Goal: Communication & Community: Answer question/provide support

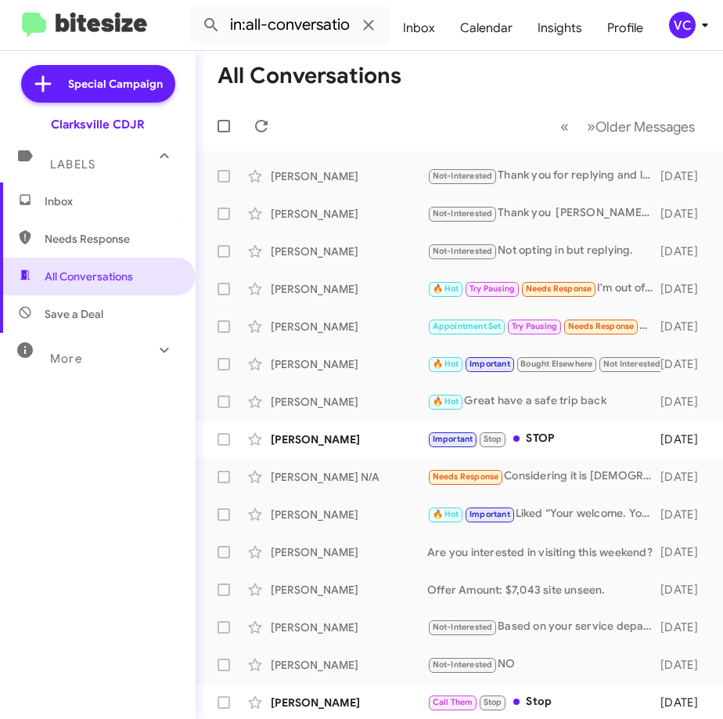
drag, startPoint x: 470, startPoint y: 95, endPoint x: 362, endPoint y: 96, distance: 108.0
click at [470, 97] on mat-toolbar-row "All Conversations" at bounding box center [460, 76] width 528 height 50
click at [566, 294] on span "Needs Response" at bounding box center [559, 288] width 67 height 10
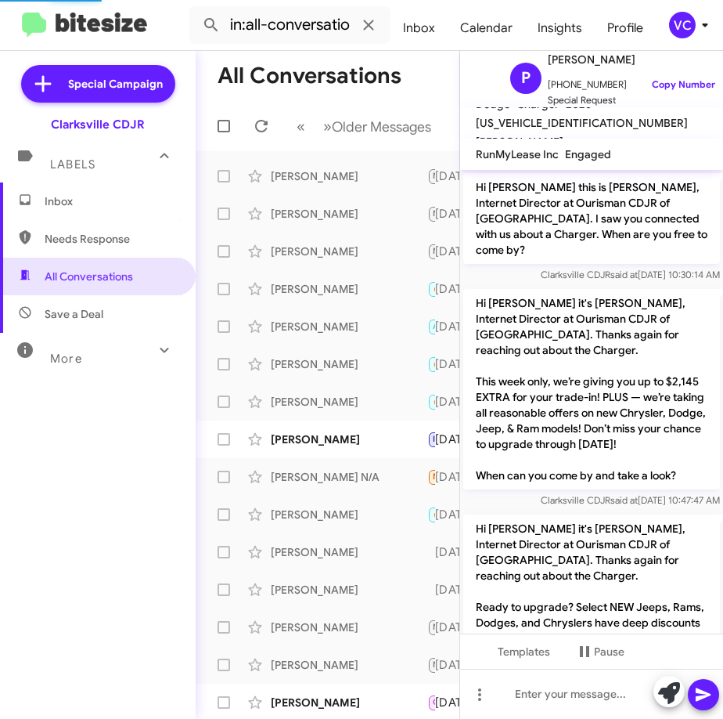
scroll to position [567, 0]
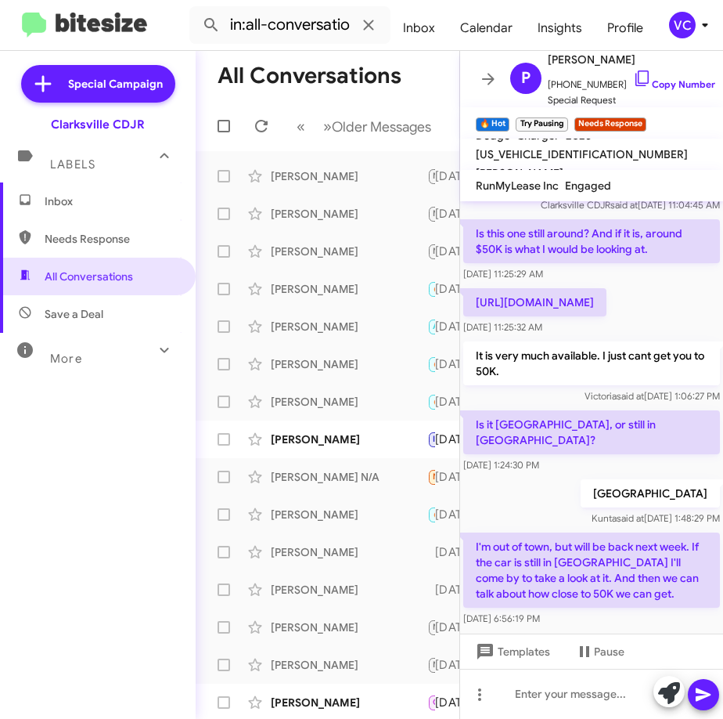
click at [660, 437] on div "Is it [GEOGRAPHIC_DATA], or still in [GEOGRAPHIC_DATA]? [DATE] 1:24:30 PM" at bounding box center [591, 441] width 263 height 69
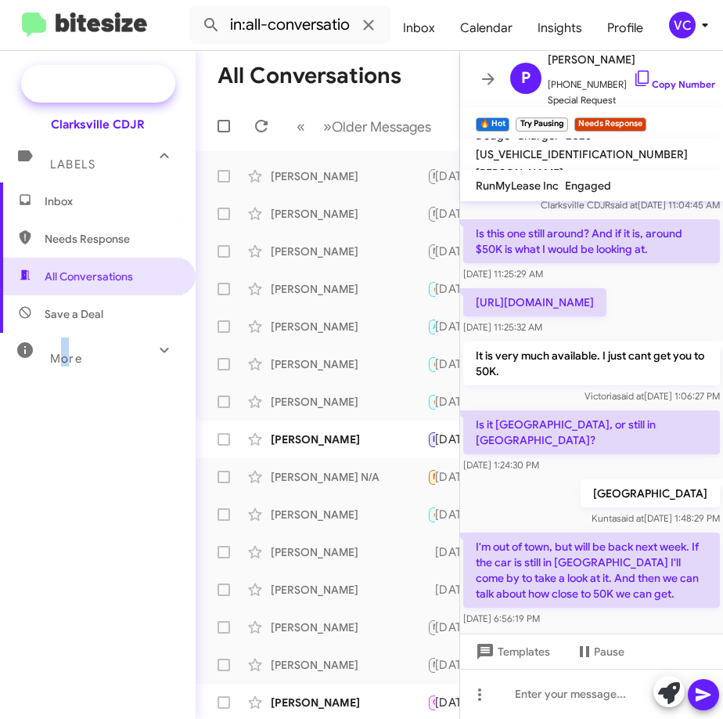
drag, startPoint x: 65, startPoint y: 531, endPoint x: 41, endPoint y: 96, distance: 435.8
click at [67, 528] on div "Inbox Needs Response All Conversations Save a Deal More Important 🔥 Hot Appoint…" at bounding box center [98, 397] width 196 height 431
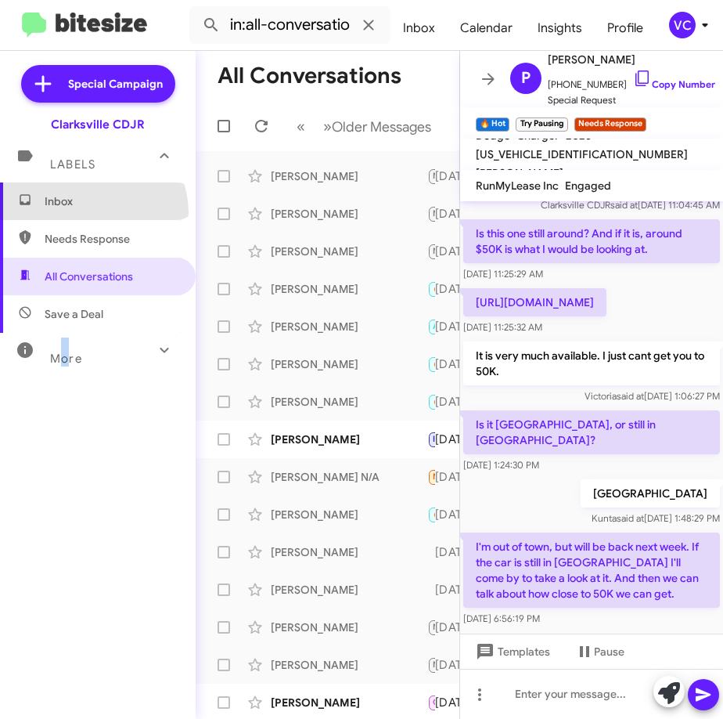
click at [88, 213] on span "Inbox" at bounding box center [98, 201] width 196 height 38
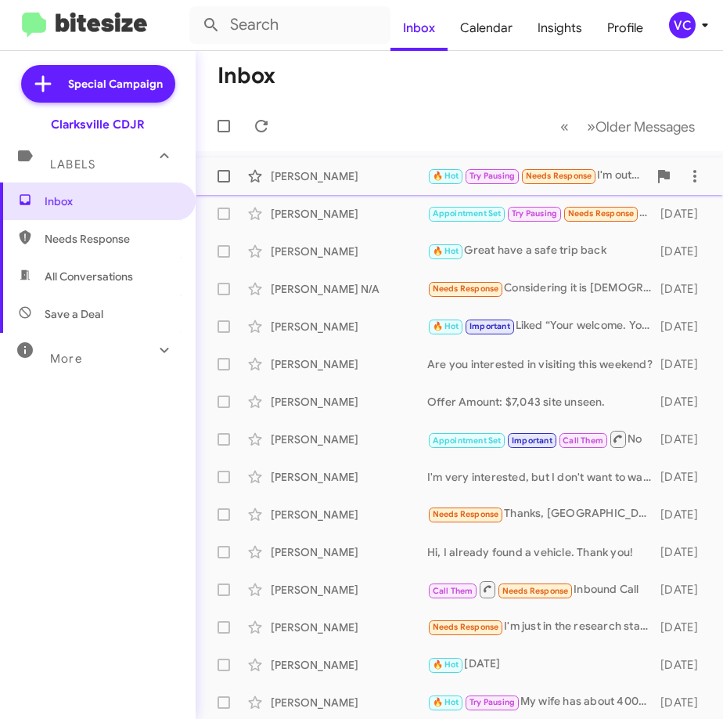
click at [386, 182] on div "[PERSON_NAME]" at bounding box center [349, 176] width 157 height 16
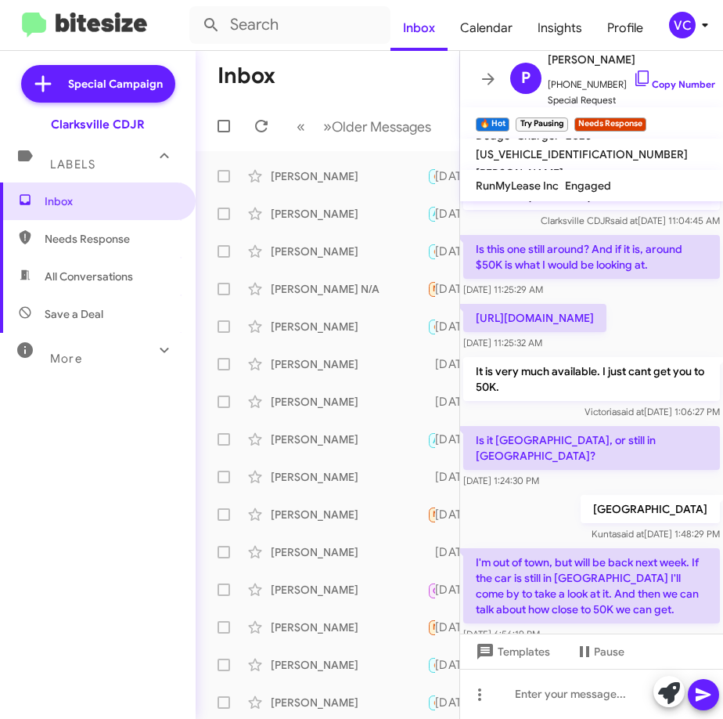
scroll to position [599, 0]
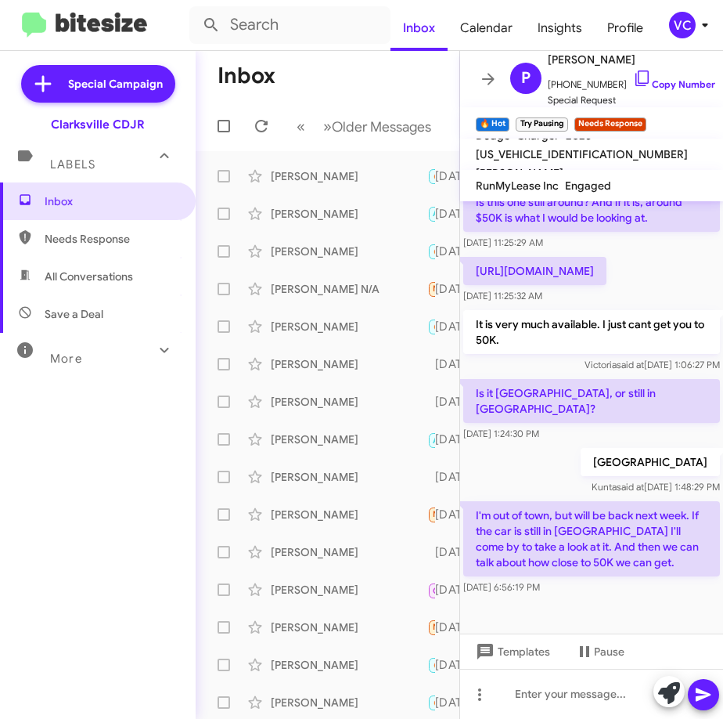
click at [657, 606] on div at bounding box center [591, 615] width 263 height 35
click at [644, 441] on div "[DATE] 1:48:29 PM" at bounding box center [601, 447] width 117 height 28
click at [670, 358] on mat-tooltip-component "[DATE] 1:06:27 PM" at bounding box center [601, 341] width 155 height 66
click at [670, 466] on p "[GEOGRAPHIC_DATA]" at bounding box center [650, 462] width 139 height 28
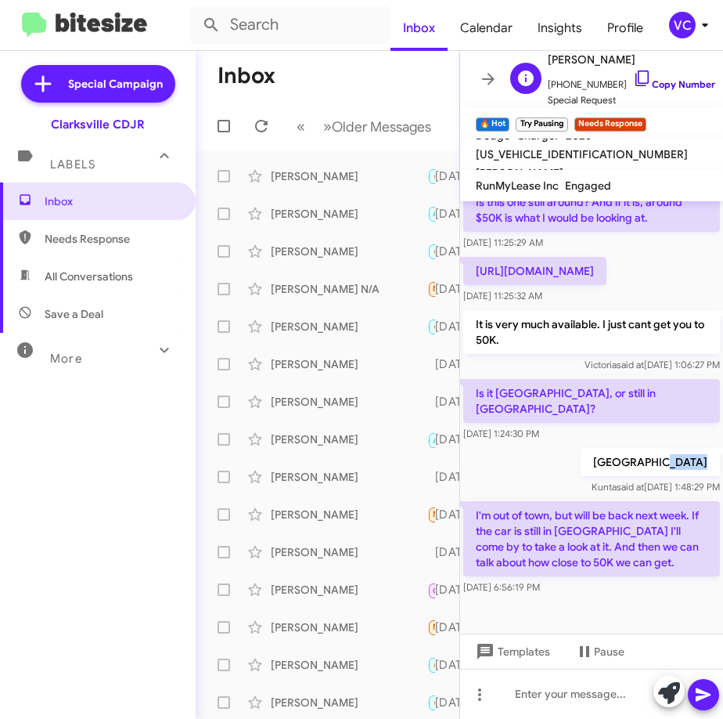
click at [675, 78] on link "Copy Number" at bounding box center [674, 84] width 82 height 12
click at [603, 604] on div at bounding box center [591, 615] width 263 height 35
click at [648, 614] on div at bounding box center [591, 615] width 263 height 35
drag, startPoint x: 657, startPoint y: 481, endPoint x: 656, endPoint y: 425, distance: 56.4
click at [655, 425] on mat-tooltip-component "[DATE] 1:48:29 PM" at bounding box center [601, 447] width 155 height 66
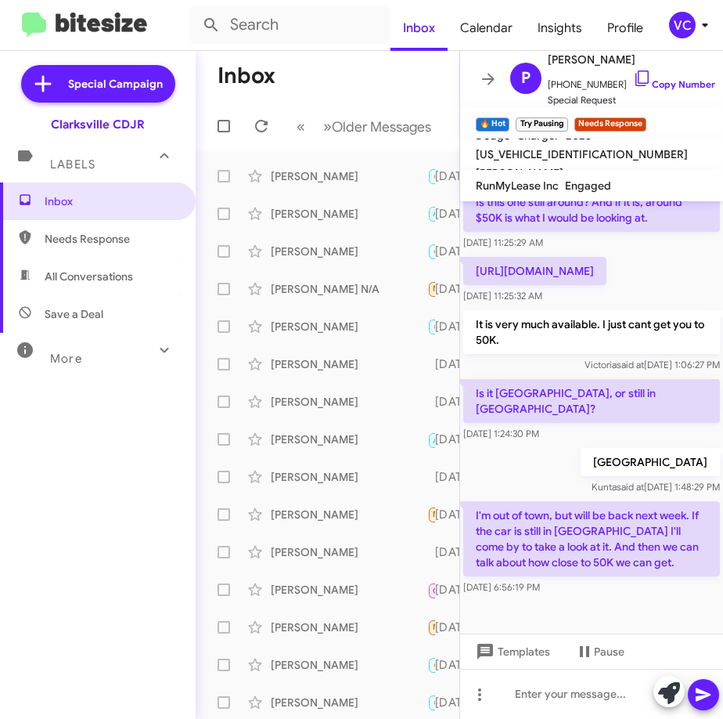
click at [631, 591] on div "[DATE] 6:56:19 PM" at bounding box center [591, 587] width 257 height 16
click at [633, 595] on div "I'm out of town, but will be back next week. If the car is still in [GEOGRAPHIC…" at bounding box center [591, 548] width 263 height 100
click at [646, 598] on div at bounding box center [591, 615] width 263 height 35
drag, startPoint x: 622, startPoint y: 596, endPoint x: 636, endPoint y: 602, distance: 14.7
click at [623, 596] on div "I'm out of town, but will be back next week. If the car is still in [GEOGRAPHIC…" at bounding box center [591, 548] width 263 height 100
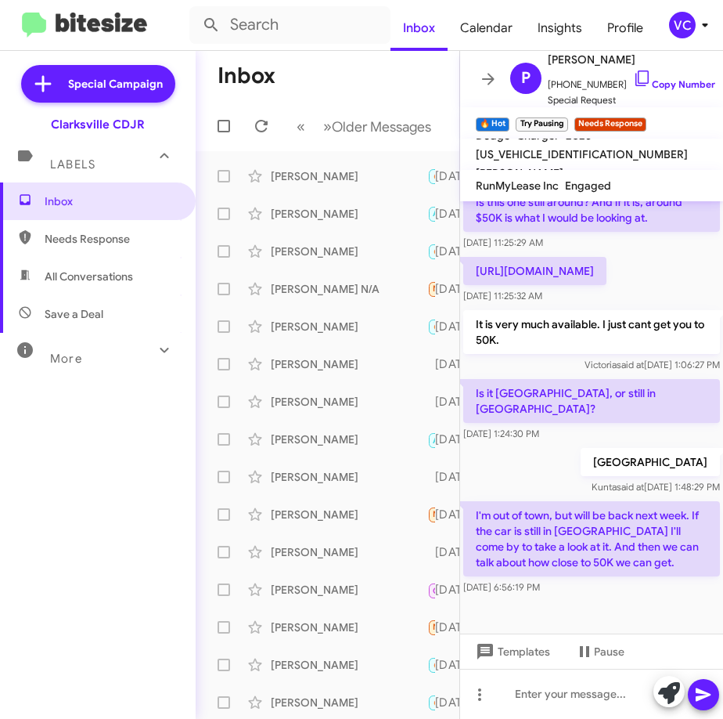
click at [549, 605] on div at bounding box center [591, 615] width 263 height 35
drag, startPoint x: 611, startPoint y: 499, endPoint x: 621, endPoint y: 538, distance: 39.9
click at [611, 499] on div "I'm out of town, but will be back next week. If the car is still in [GEOGRAPHIC…" at bounding box center [591, 548] width 263 height 100
click at [681, 79] on link "Copy Number" at bounding box center [674, 84] width 82 height 12
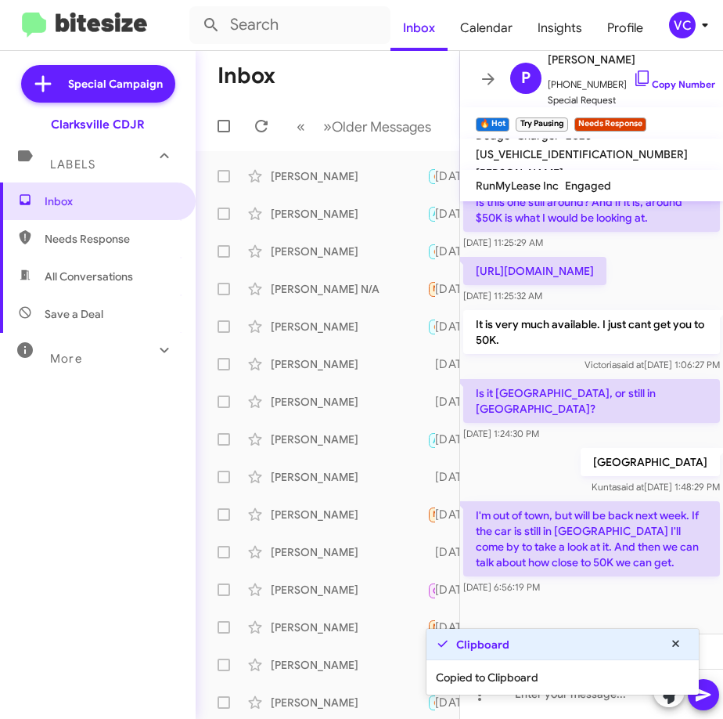
click at [111, 561] on div "Inbox Needs Response All Conversations Save a Deal More Important 🔥 Hot Appoint…" at bounding box center [98, 397] width 196 height 431
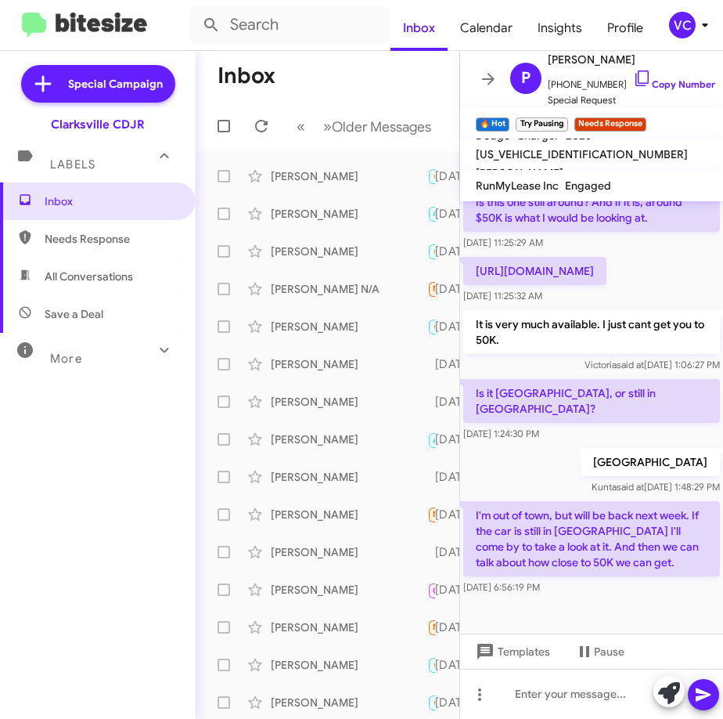
click at [70, 556] on div "Inbox Needs Response All Conversations Save a Deal More Important 🔥 Hot Appoint…" at bounding box center [98, 397] width 196 height 431
click at [258, 79] on h1 "Inbox" at bounding box center [247, 75] width 58 height 25
click at [492, 77] on icon at bounding box center [488, 79] width 19 height 19
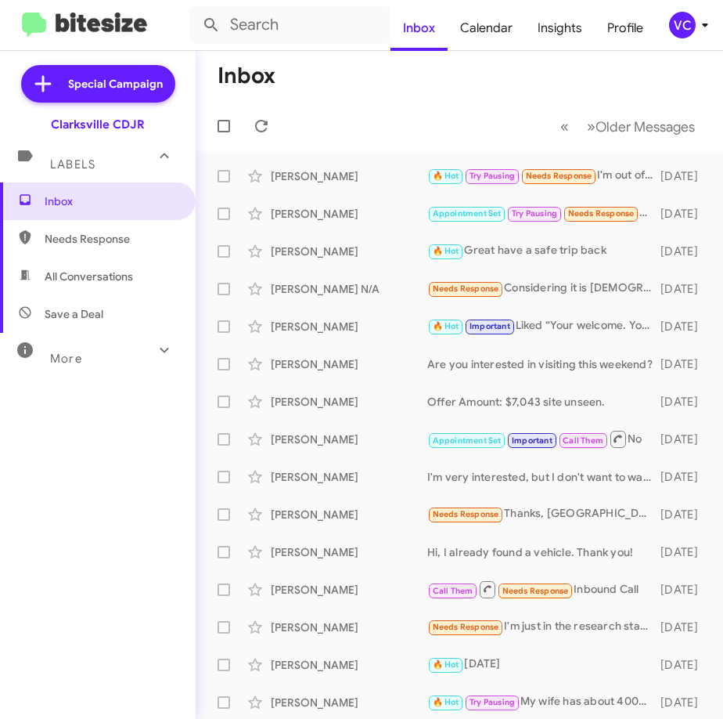
click at [481, 80] on mat-toolbar-row "Inbox" at bounding box center [460, 76] width 528 height 50
click at [380, 181] on div "[PERSON_NAME]" at bounding box center [349, 176] width 157 height 16
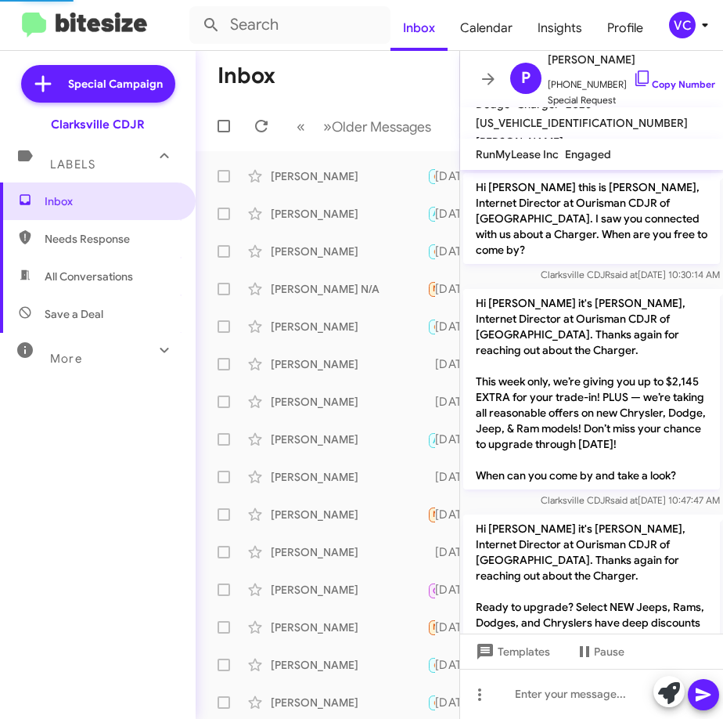
scroll to position [567, 0]
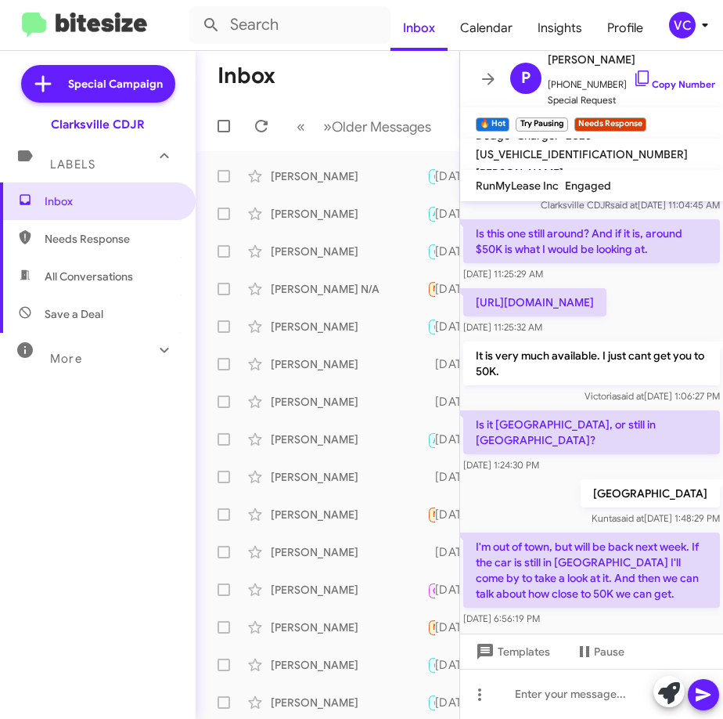
drag, startPoint x: 31, startPoint y: 509, endPoint x: 45, endPoint y: 513, distance: 13.9
click at [37, 509] on div "Inbox Needs Response All Conversations Save a Deal More Important 🔥 Hot Appoint…" at bounding box center [98, 397] width 196 height 431
click at [81, 121] on div "Clarksville CDJR" at bounding box center [98, 125] width 94 height 16
click at [84, 130] on div "Clarksville CDJR" at bounding box center [98, 125] width 94 height 16
drag, startPoint x: 24, startPoint y: 6, endPoint x: 41, endPoint y: 20, distance: 22.2
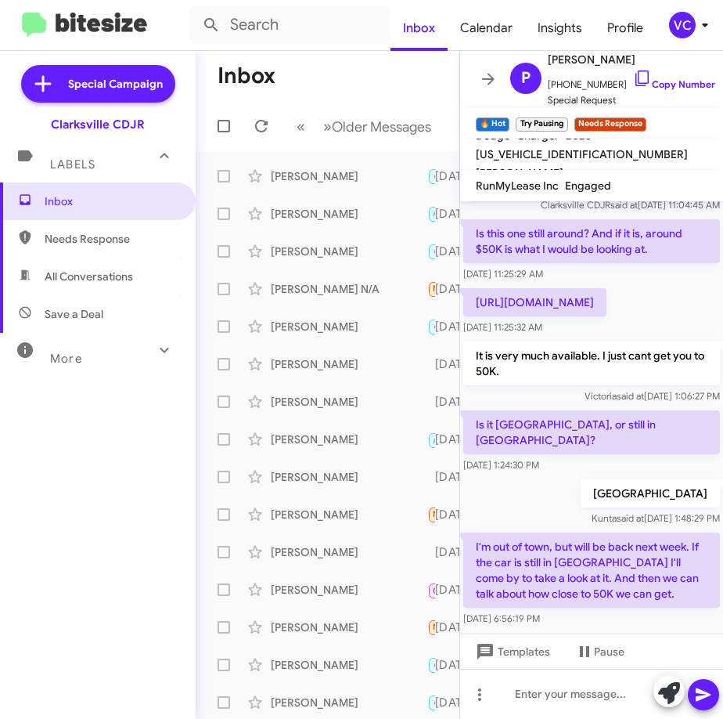
click at [26, 8] on mat-toolbar "Inbox Calendar Insights Profile VC" at bounding box center [361, 25] width 723 height 50
drag, startPoint x: 45, startPoint y: 24, endPoint x: 81, endPoint y: 53, distance: 46.2
click at [47, 25] on img at bounding box center [84, 26] width 125 height 26
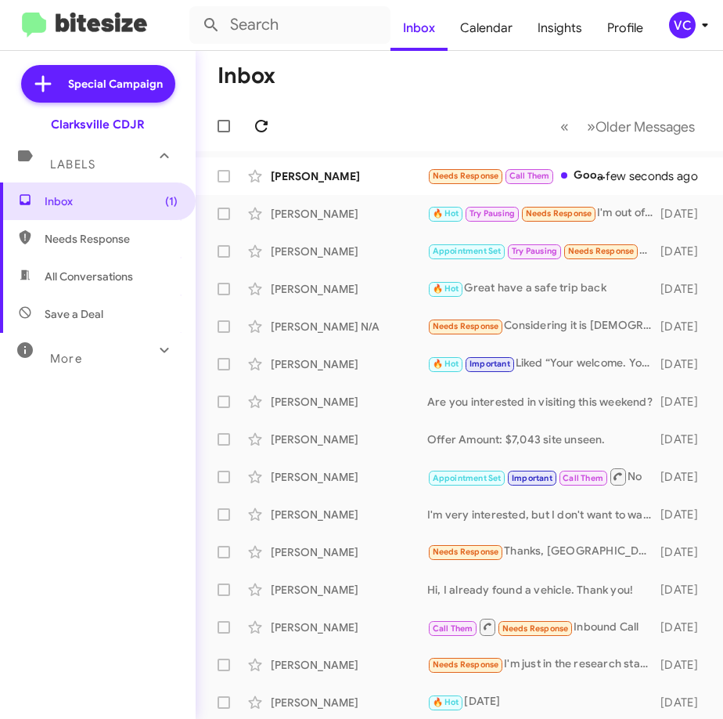
drag, startPoint x: 340, startPoint y: 88, endPoint x: 276, endPoint y: 127, distance: 75.2
click at [341, 87] on mat-toolbar-row "Inbox" at bounding box center [460, 76] width 528 height 50
click at [259, 127] on icon at bounding box center [261, 126] width 19 height 19
click at [352, 95] on mat-toolbar-row "Inbox" at bounding box center [460, 76] width 528 height 50
click at [382, 120] on mat-toolbar-row "« Previous » Next Older Messages" at bounding box center [460, 126] width 528 height 50
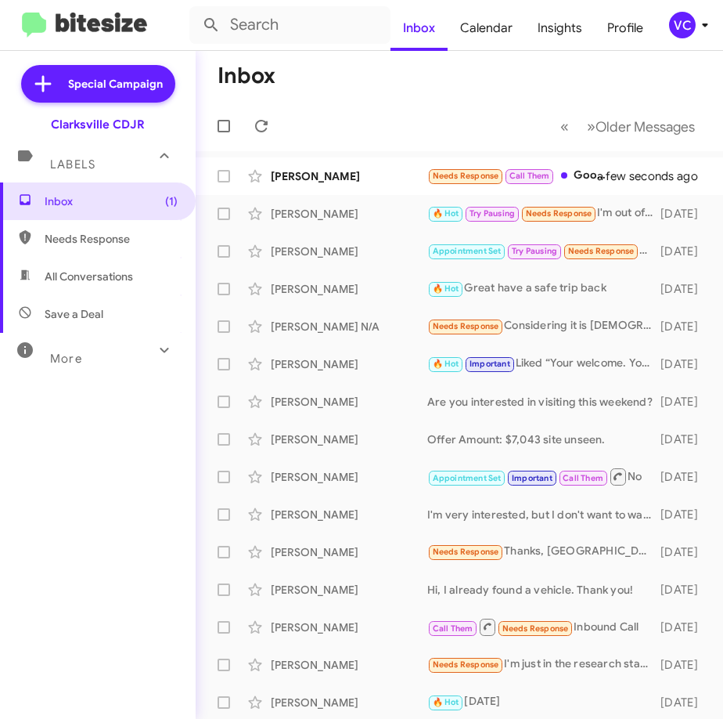
click at [382, 120] on mat-toolbar-row "« Previous » Next Older Messages" at bounding box center [460, 126] width 528 height 50
click at [312, 182] on div "[PERSON_NAME]" at bounding box center [349, 176] width 157 height 16
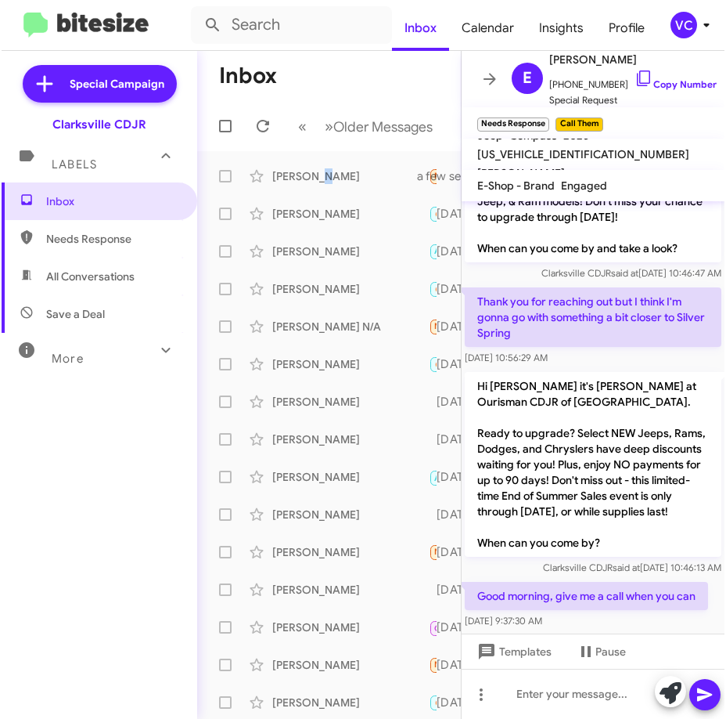
scroll to position [188, 0]
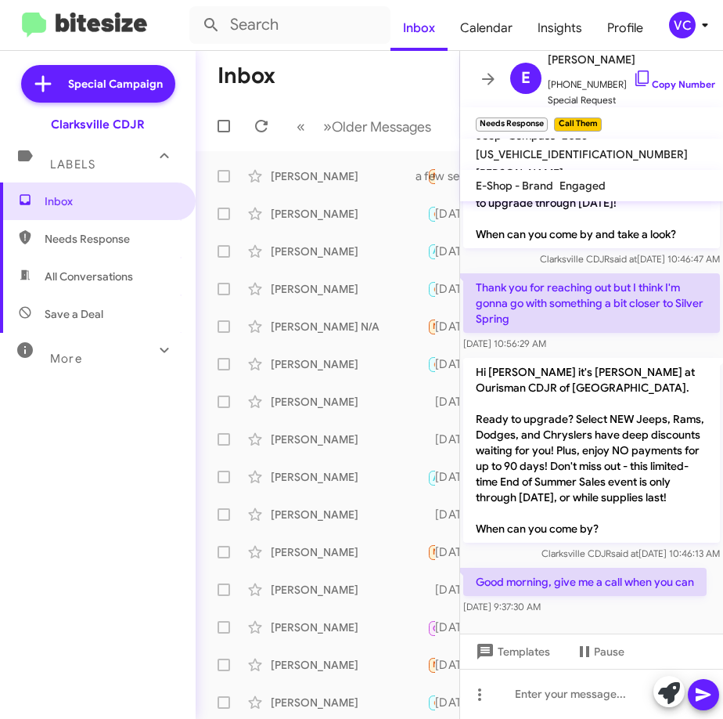
drag, startPoint x: 612, startPoint y: 607, endPoint x: 618, endPoint y: 594, distance: 14.4
click at [613, 607] on div "[DATE] 9:37:30 AM" at bounding box center [584, 607] width 243 height 16
click at [629, 422] on p "Hi [PERSON_NAME] it's [PERSON_NAME] at Ourisman CDJR of [GEOGRAPHIC_DATA]. Read…" at bounding box center [591, 450] width 257 height 185
click at [695, 78] on link "Copy Number" at bounding box center [674, 84] width 82 height 12
copy p "s"
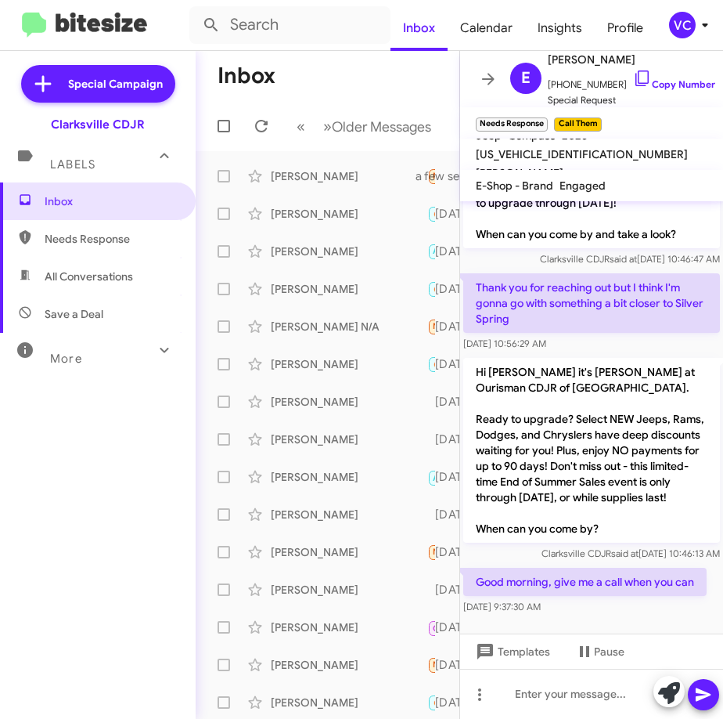
click at [600, 600] on div "[DATE] 9:37:30 AM" at bounding box center [584, 607] width 243 height 16
click at [645, 605] on div "[DATE] 9:37:30 AM" at bounding box center [584, 607] width 243 height 16
click at [654, 611] on div "[DATE] 9:37:30 AM" at bounding box center [584, 607] width 243 height 16
click at [664, 623] on div at bounding box center [591, 626] width 263 height 16
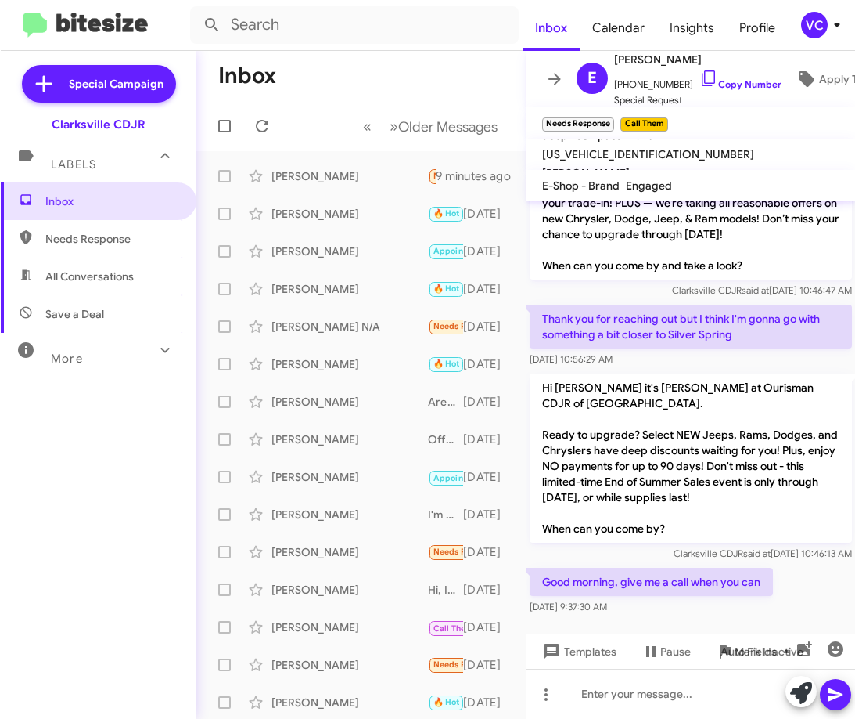
scroll to position [94, 0]
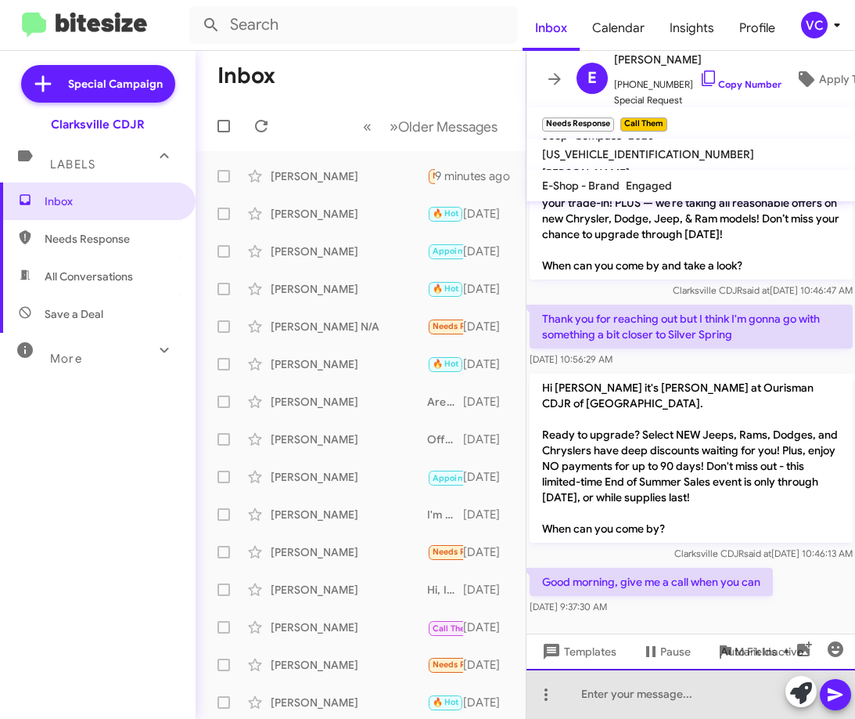
drag, startPoint x: 741, startPoint y: 678, endPoint x: 767, endPoint y: 704, distance: 37.1
click at [744, 682] on div at bounding box center [692, 693] width 330 height 50
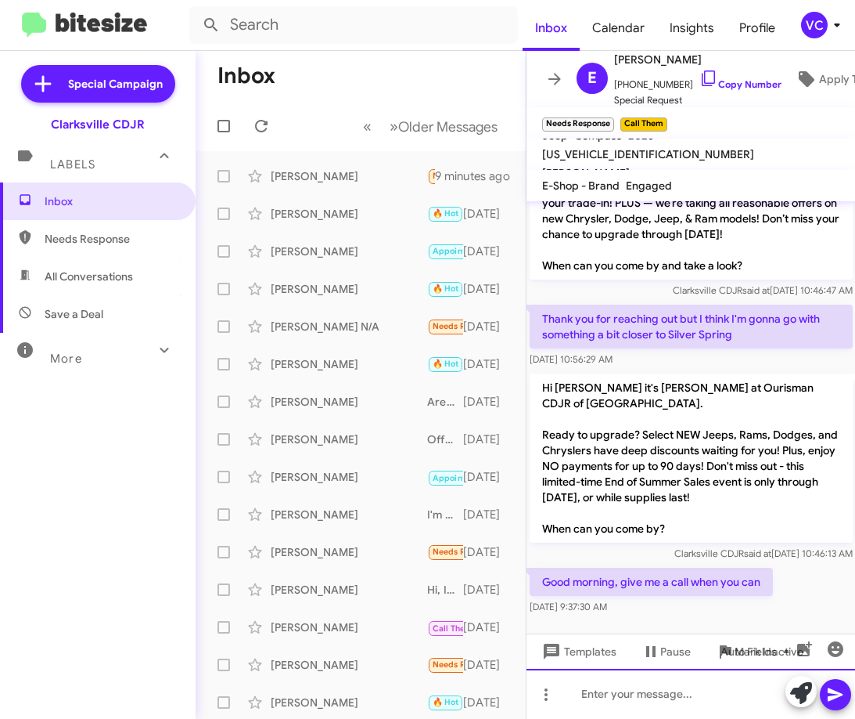
click at [748, 696] on div at bounding box center [692, 693] width 330 height 50
click at [629, 697] on div at bounding box center [692, 693] width 330 height 50
click at [696, 696] on div at bounding box center [692, 693] width 330 height 50
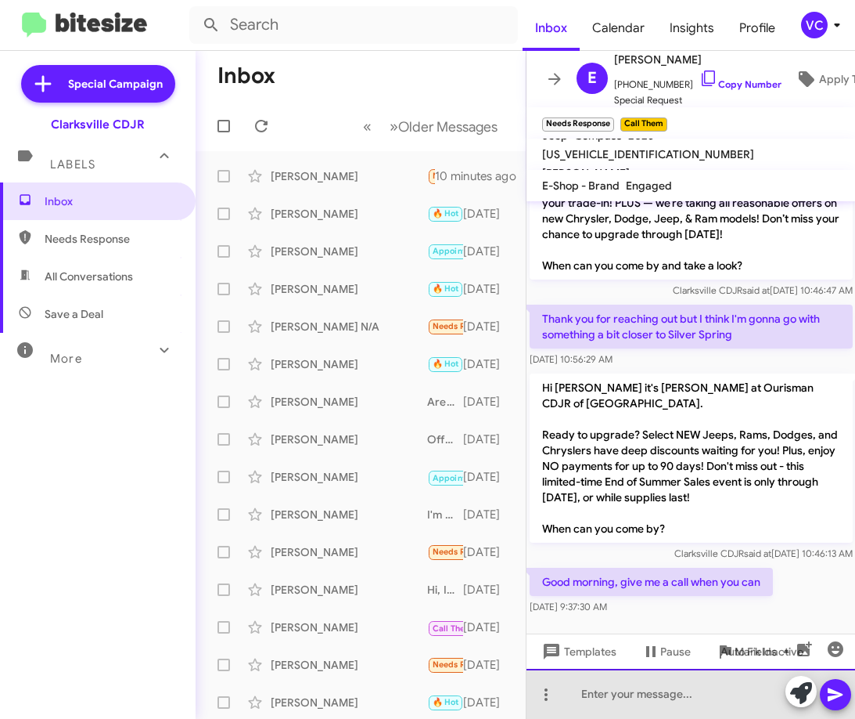
click at [696, 696] on div at bounding box center [692, 693] width 330 height 50
click at [773, 700] on div "Have you heard from someone else?" at bounding box center [692, 693] width 330 height 50
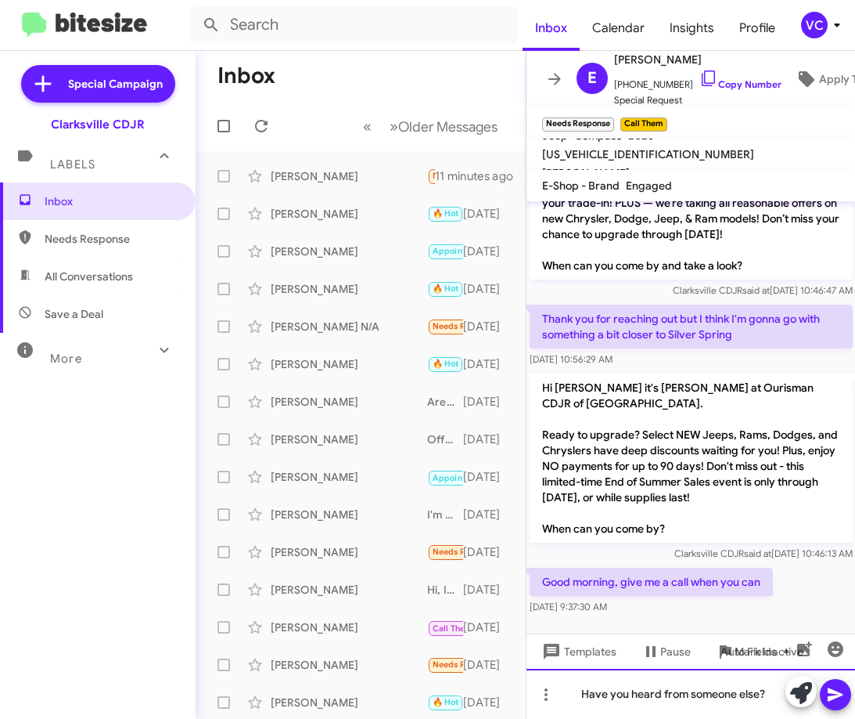
click at [774, 700] on div "Have you heard from someone else?" at bounding box center [692, 693] width 330 height 50
click at [769, 697] on div "Have you heard from someone else?" at bounding box center [692, 693] width 330 height 50
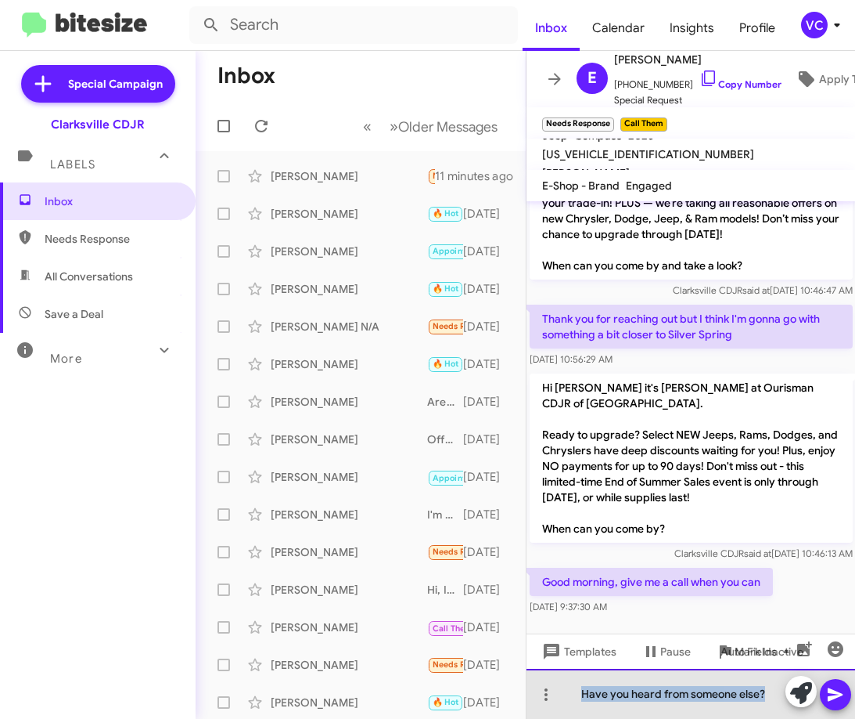
drag, startPoint x: 765, startPoint y: 697, endPoint x: 567, endPoint y: 703, distance: 197.3
click at [567, 703] on div "Have you heard from someone else?" at bounding box center [692, 693] width 330 height 50
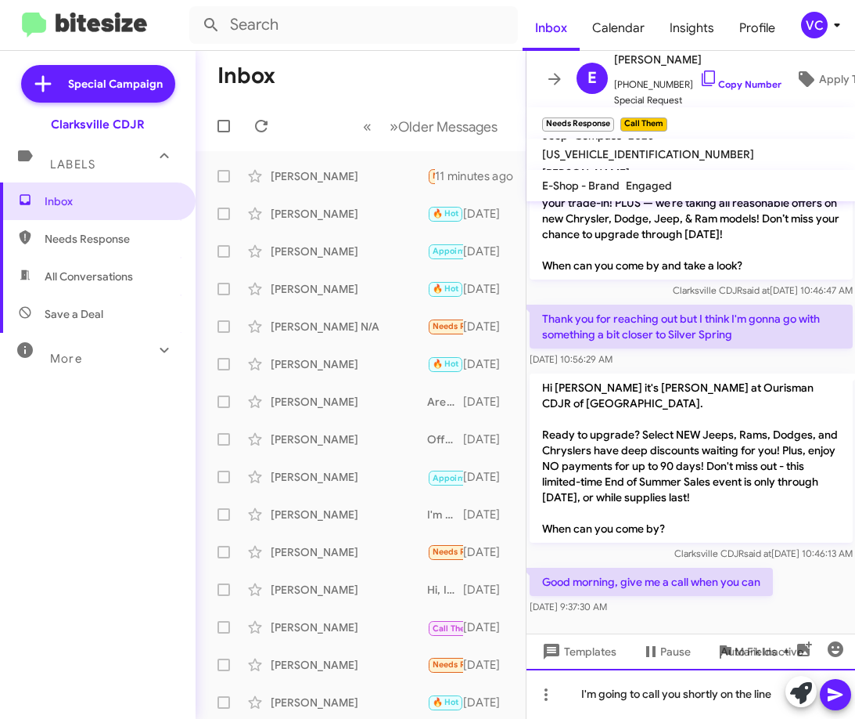
scroll to position [110, 0]
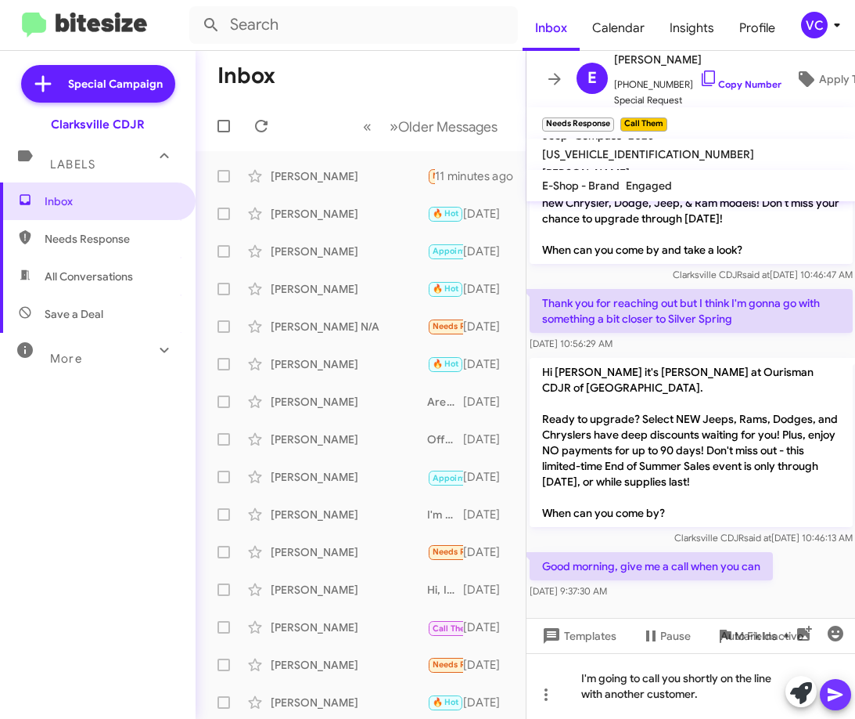
click at [847, 694] on button at bounding box center [835, 694] width 31 height 31
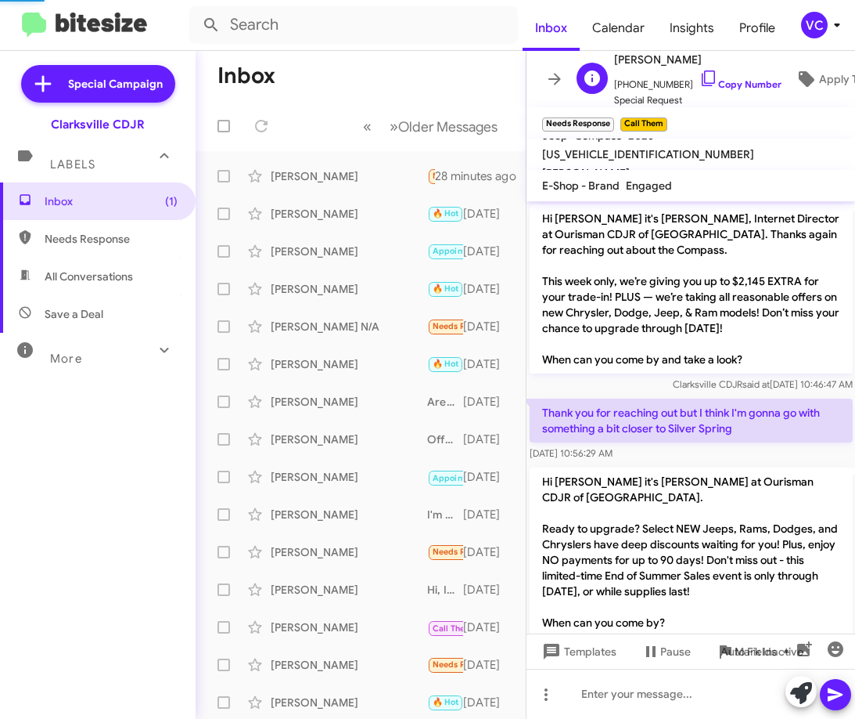
scroll to position [224, 0]
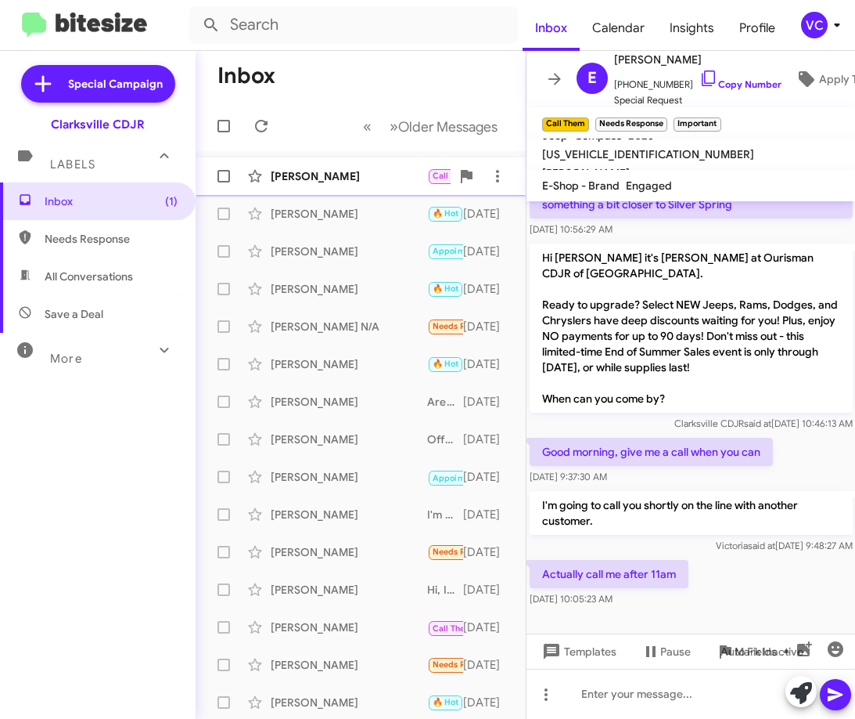
click at [306, 164] on div "[PERSON_NAME] Call Them Needs Response Important Actually call me after 11am a …" at bounding box center [360, 175] width 305 height 31
click at [773, 587] on div "Actually call me after 11am [DATE] 10:05:23 AM" at bounding box center [692, 582] width 330 height 53
click at [781, 587] on div "Actually call me after 11am [DATE] 10:05:23 AM" at bounding box center [692, 582] width 330 height 53
click at [787, 587] on div "Actually call me after 11am [DATE] 10:05:23 AM" at bounding box center [692, 582] width 330 height 53
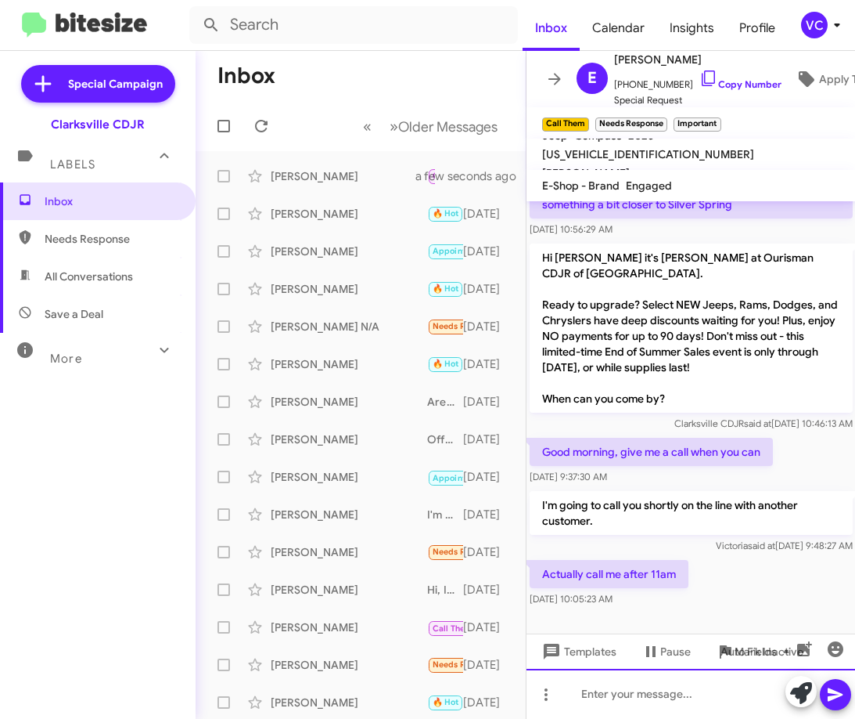
click at [640, 706] on div at bounding box center [692, 693] width 330 height 50
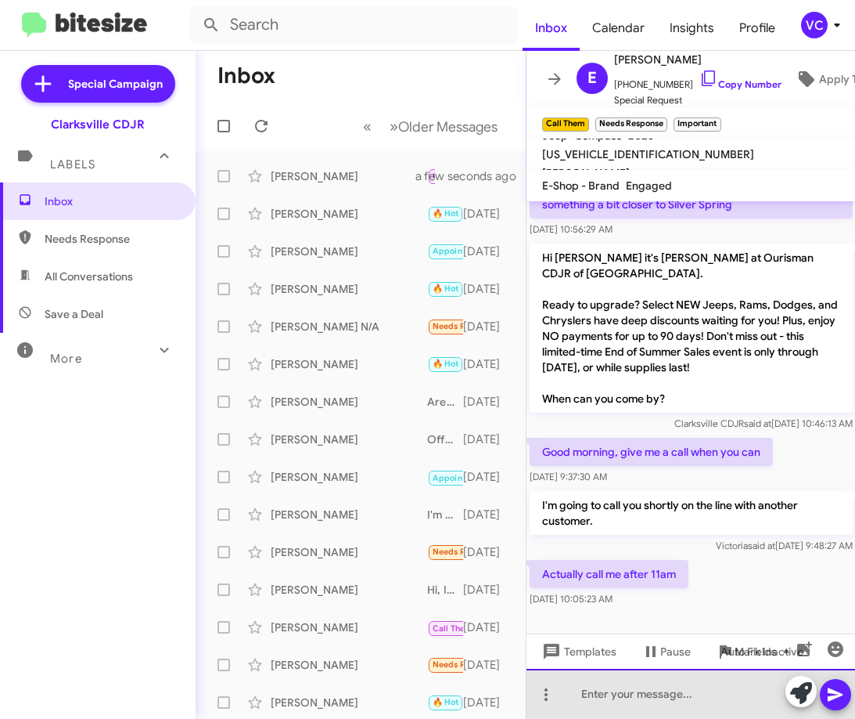
click at [637, 709] on div at bounding box center [692, 693] width 330 height 50
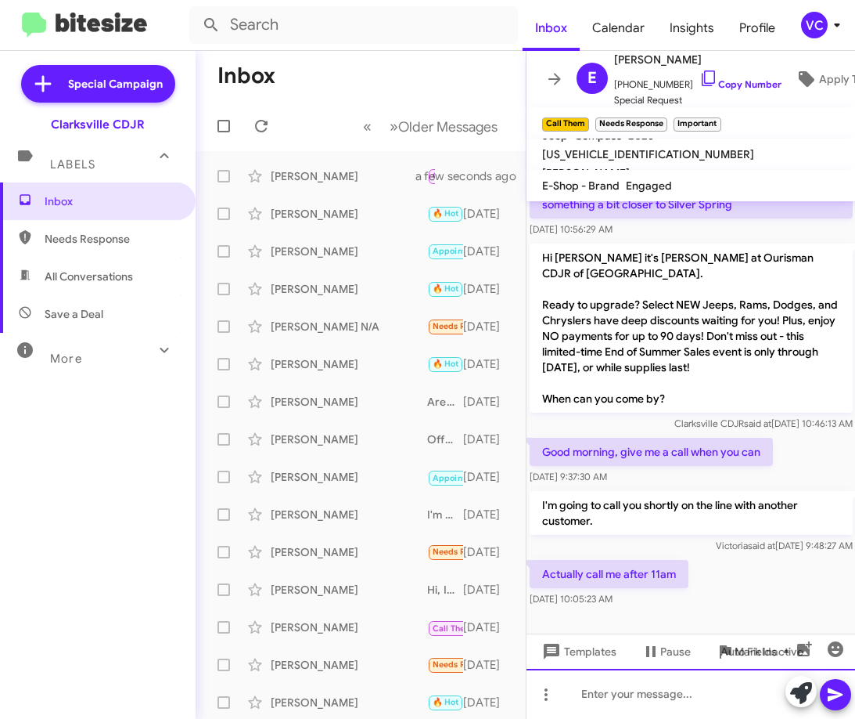
click at [630, 709] on div at bounding box center [692, 693] width 330 height 50
click at [643, 693] on div at bounding box center [692, 693] width 330 height 50
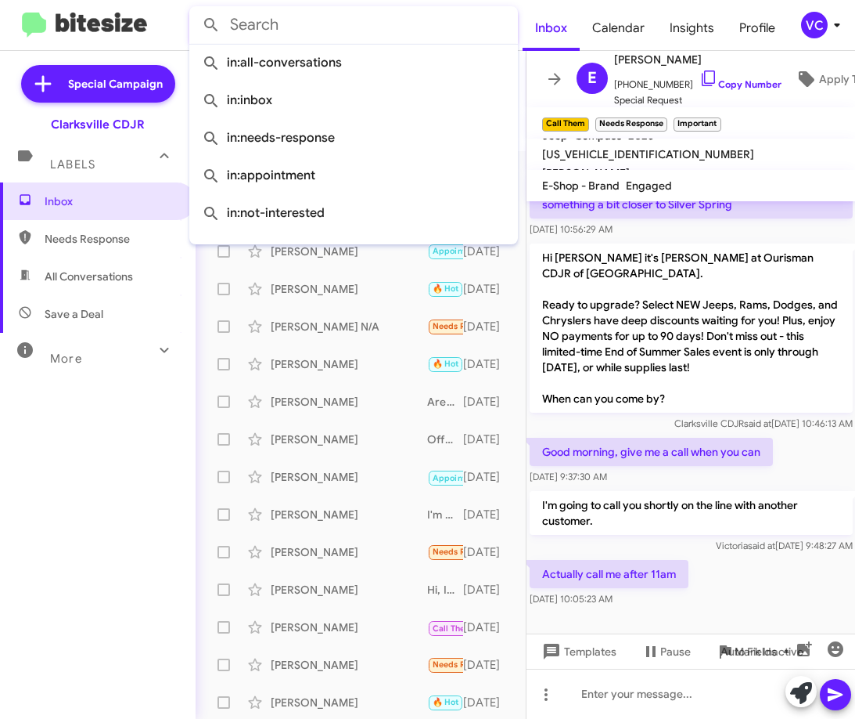
drag, startPoint x: 342, startPoint y: 23, endPoint x: 402, endPoint y: 33, distance: 60.3
click at [343, 23] on input "text" at bounding box center [353, 25] width 329 height 38
click at [709, 586] on div "Actually call me after 11am [DATE] 10:05:23 AM" at bounding box center [692, 582] width 330 height 53
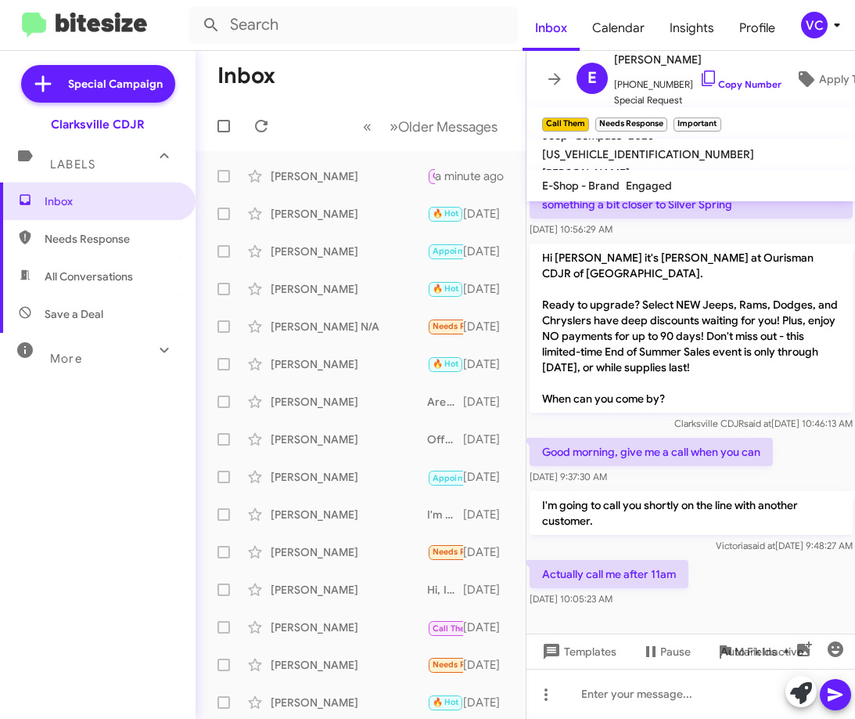
click at [715, 587] on div "Actually call me after 11am [DATE] 10:05:23 AM" at bounding box center [692, 582] width 330 height 53
click at [721, 587] on div "Actually call me after 11am [DATE] 10:05:23 AM" at bounding box center [692, 582] width 330 height 53
click at [763, 78] on link "Copy Number" at bounding box center [741, 84] width 82 height 12
click at [556, 554] on div "I'm going to call you shortly on the line with another customer. [PERSON_NAME] …" at bounding box center [692, 522] width 330 height 69
click at [650, 693] on div at bounding box center [692, 693] width 330 height 50
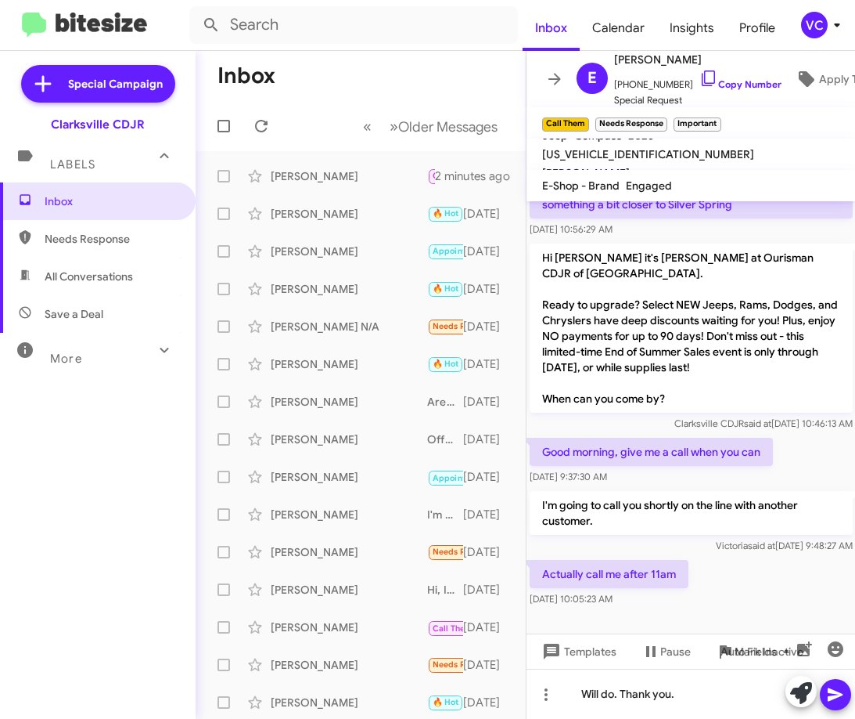
click at [842, 686] on icon at bounding box center [836, 694] width 19 height 19
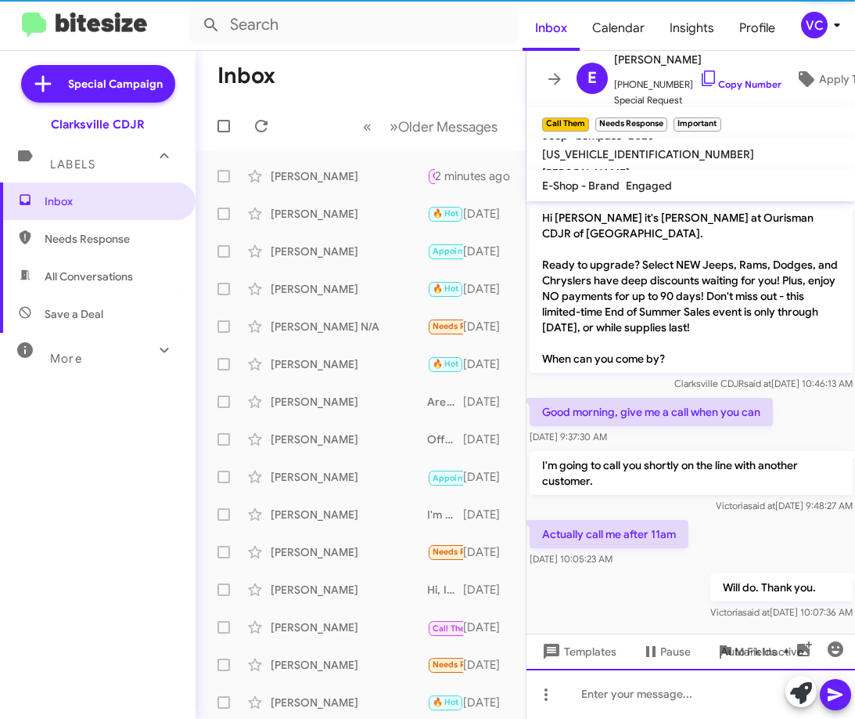
scroll to position [281, 0]
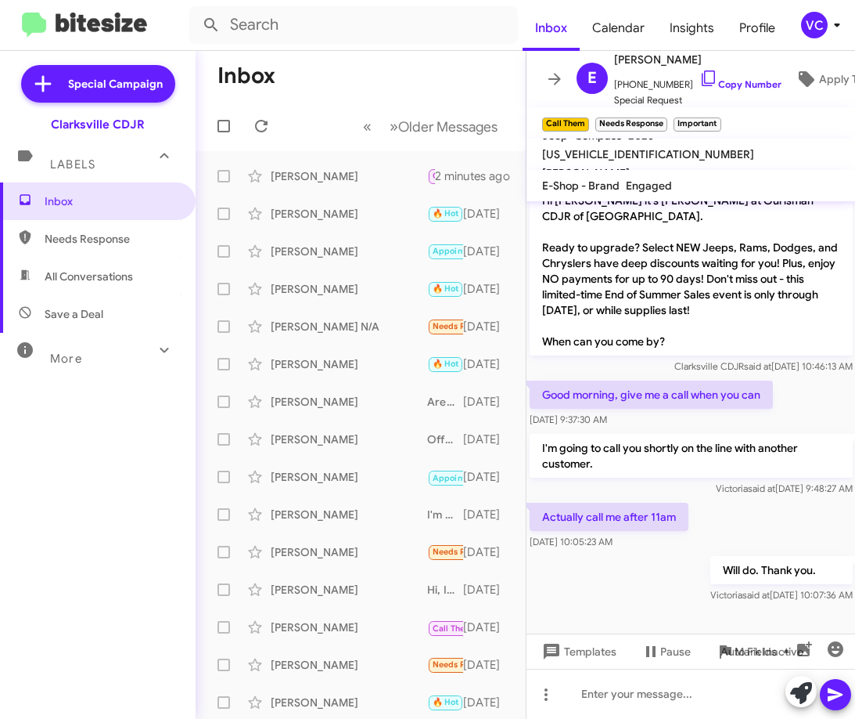
drag, startPoint x: 346, startPoint y: 58, endPoint x: 323, endPoint y: 82, distance: 33.2
click at [347, 59] on mat-toolbar-row "Inbox" at bounding box center [361, 76] width 330 height 50
click at [266, 129] on icon at bounding box center [261, 126] width 13 height 13
click at [405, 65] on mat-toolbar-row "Inbox" at bounding box center [361, 76] width 330 height 50
click at [770, 520] on div "Actually call me after 11am [DATE] 10:05:23 AM" at bounding box center [692, 525] width 330 height 53
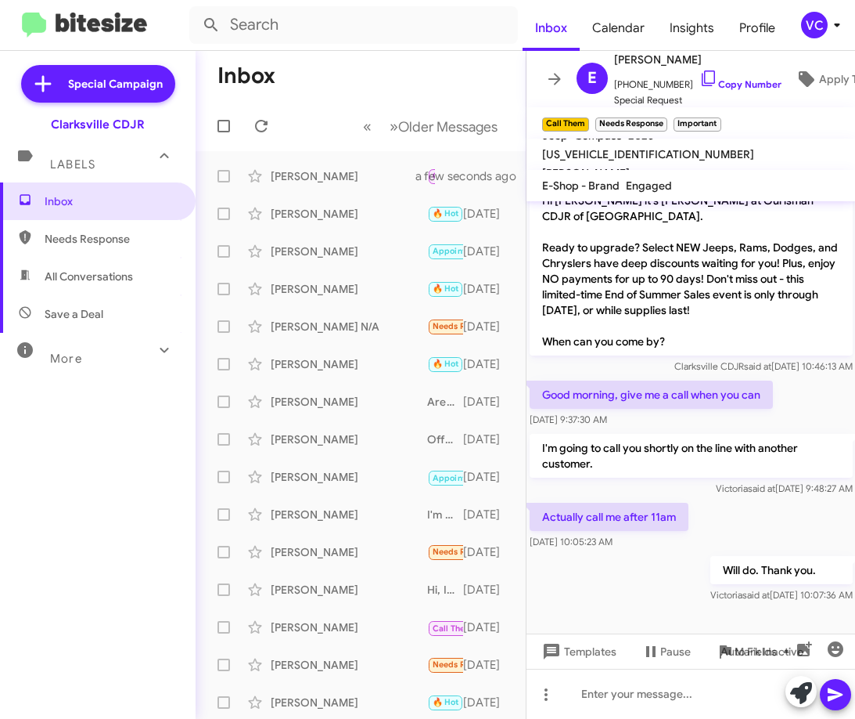
click at [469, 45] on mat-toolbar "Inbox Calendar Insights Profile VC" at bounding box center [427, 25] width 855 height 50
click at [59, 522] on div "Inbox Needs Response All Conversations Save a Deal More Important 🔥 Hot Appoint…" at bounding box center [98, 397] width 196 height 431
click at [809, 533] on div "Actually call me after 11am [DATE] 10:05:23 AM" at bounding box center [692, 525] width 330 height 53
click at [637, 596] on div "Will do. Thank you. [PERSON_NAME] said at [DATE] 10:07:36 AM" at bounding box center [692, 579] width 330 height 53
click at [644, 600] on div "Will do. Thank you. [PERSON_NAME] said at [DATE] 10:07:36 AM" at bounding box center [692, 579] width 330 height 53
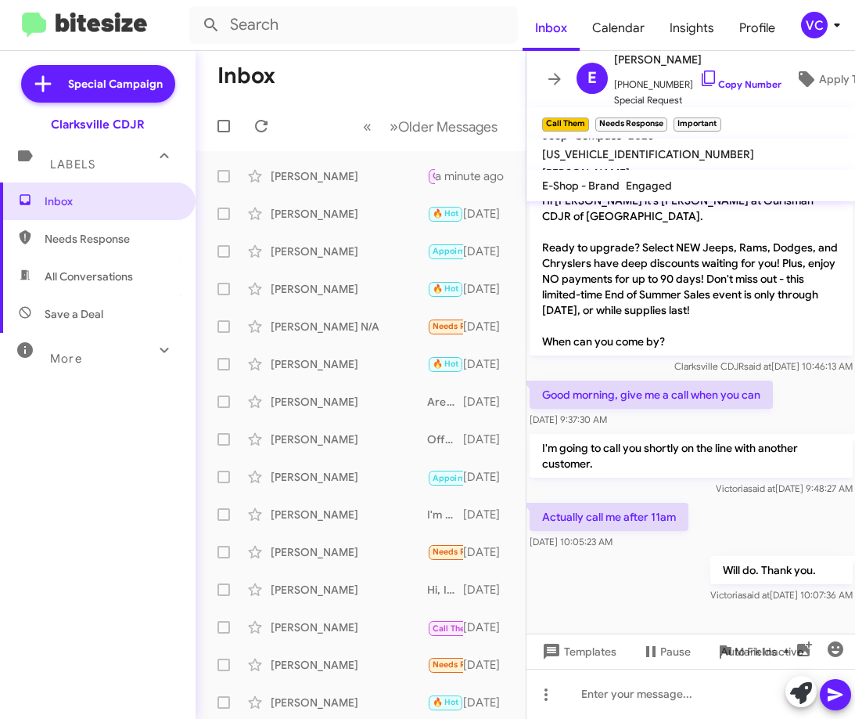
click at [770, 498] on div "I'm going to call you shortly on the line with another customer. [PERSON_NAME] …" at bounding box center [692, 464] width 330 height 69
click at [379, 68] on mat-toolbar-row "Inbox" at bounding box center [361, 76] width 330 height 50
click at [154, 569] on div "Inbox Needs Response All Conversations Save a Deal More Important 🔥 Hot Appoint…" at bounding box center [98, 397] width 196 height 431
click at [108, 259] on span "All Conversations" at bounding box center [98, 277] width 196 height 38
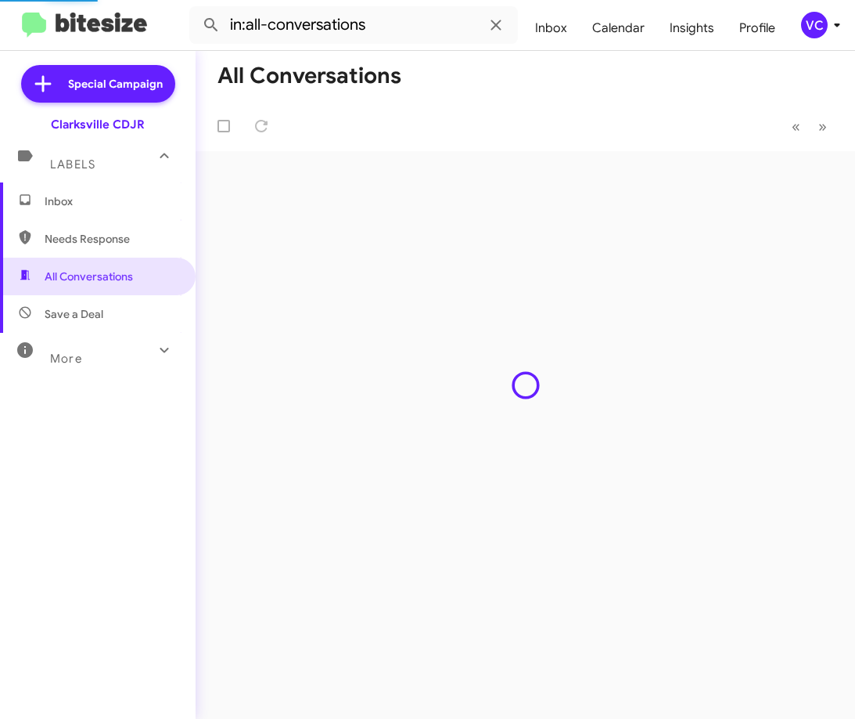
click at [123, 239] on span "Needs Response" at bounding box center [111, 239] width 133 height 16
type input "in:needs-response"
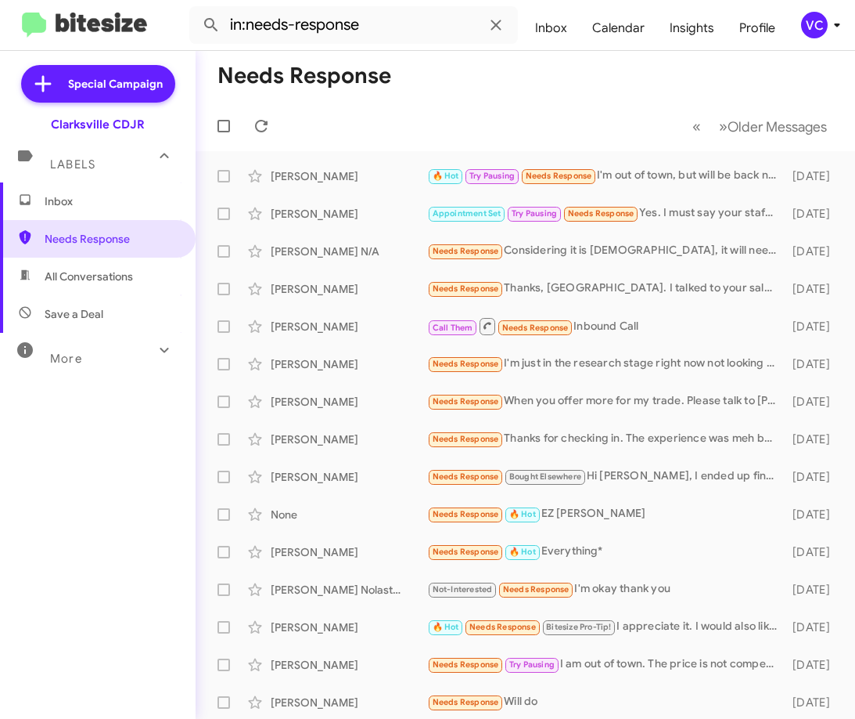
click at [586, 134] on mat-toolbar-row "« Previous » Next Older Messages" at bounding box center [526, 126] width 660 height 50
